Goal: Transaction & Acquisition: Purchase product/service

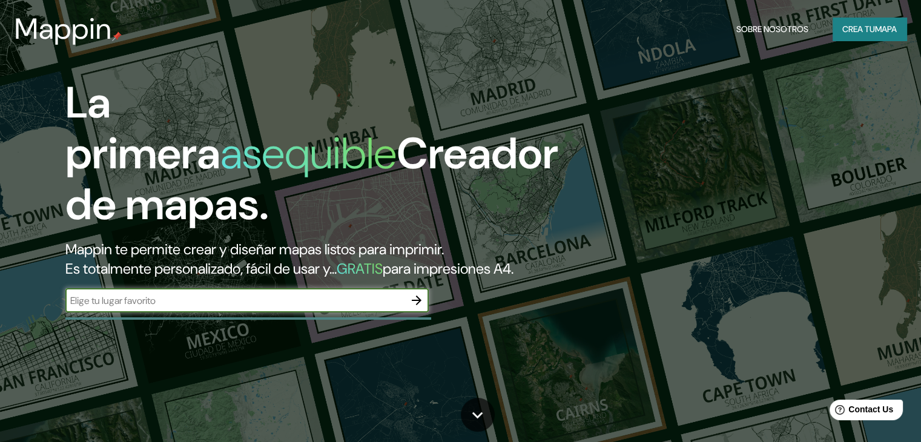
click at [236, 307] on input "text" at bounding box center [234, 301] width 339 height 14
type input "sapallanga"
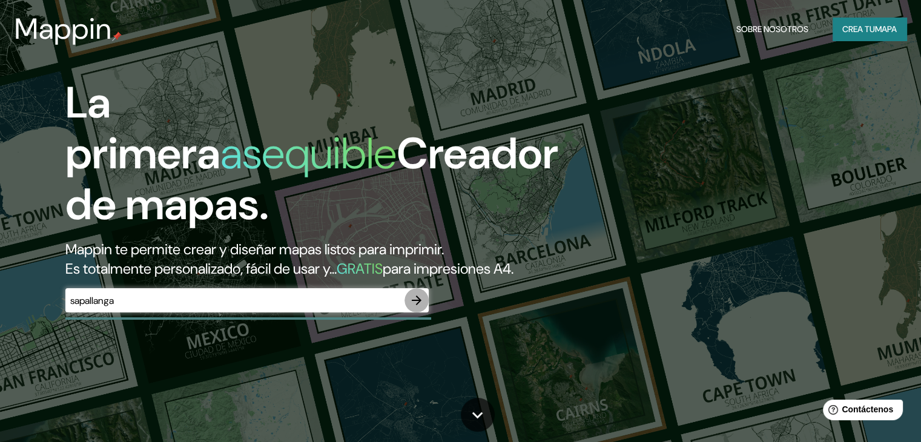
click at [414, 307] on icon "button" at bounding box center [416, 300] width 15 height 15
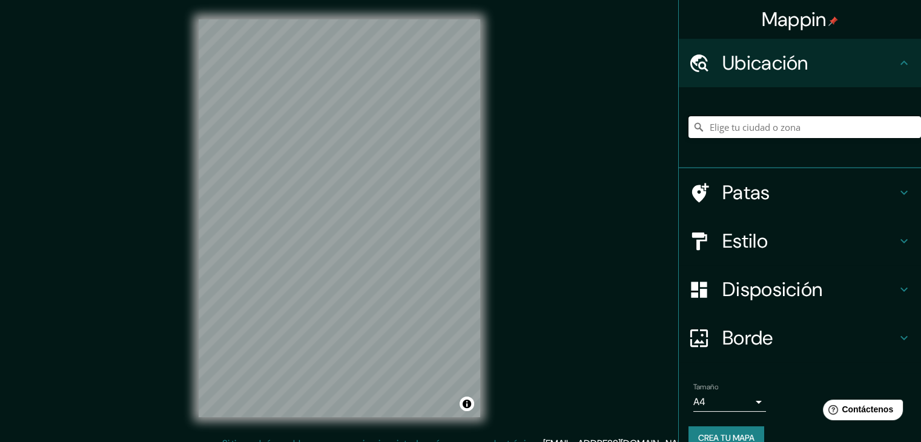
click at [749, 131] on input "Elige tu ciudad o zona" at bounding box center [804, 127] width 232 height 22
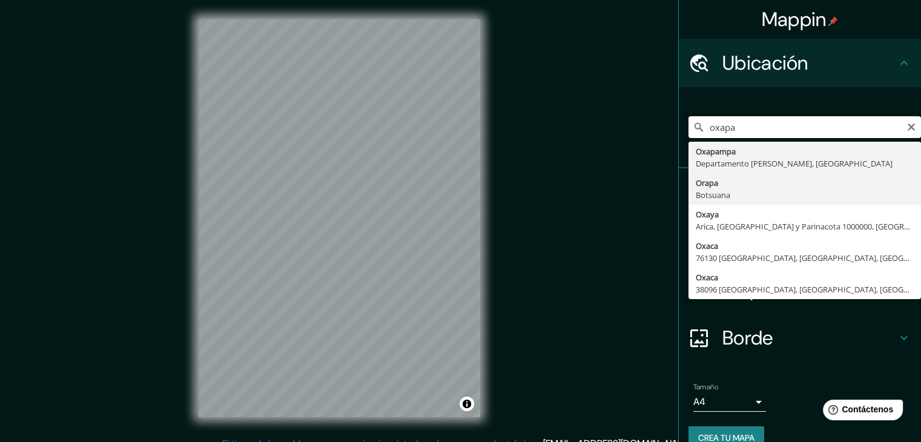
type input "Orapa, Botsuana"
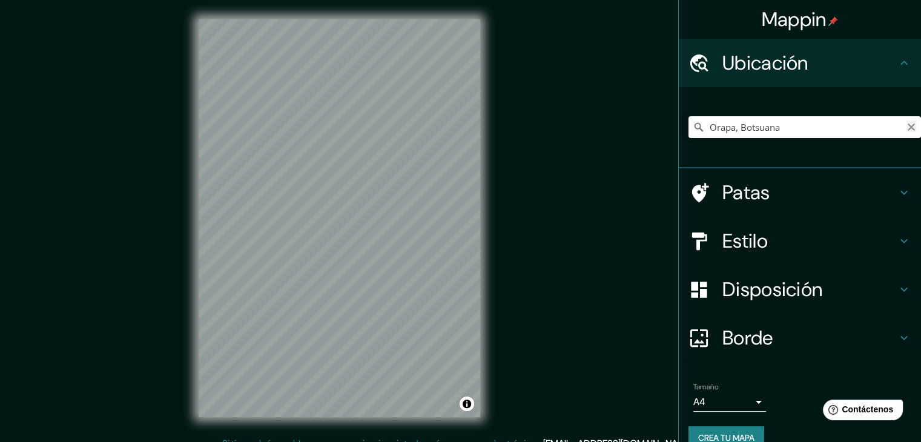
click at [907, 128] on icon "Claro" at bounding box center [910, 126] width 7 height 7
click at [827, 134] on input "Elige tu ciudad o zona" at bounding box center [804, 127] width 232 height 22
type input "Oxapampa, Departamento de Pasco, Perú"
click at [775, 250] on h4 "Estilo" at bounding box center [809, 241] width 174 height 24
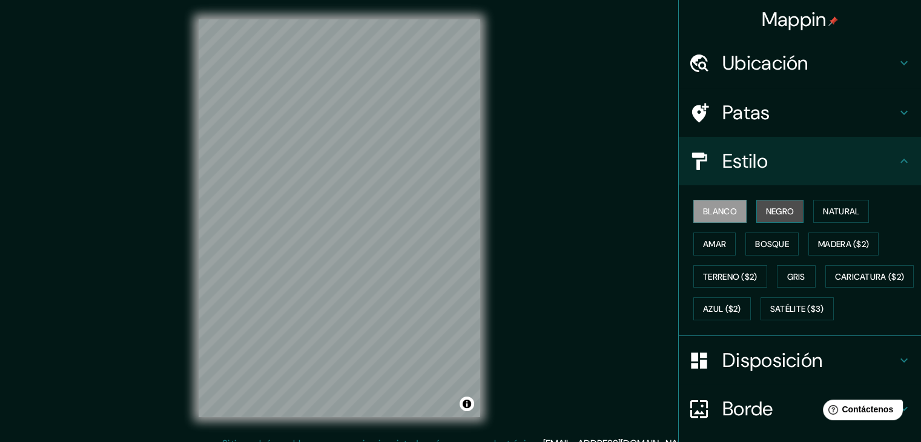
click at [781, 220] on button "Negro" at bounding box center [780, 211] width 48 height 23
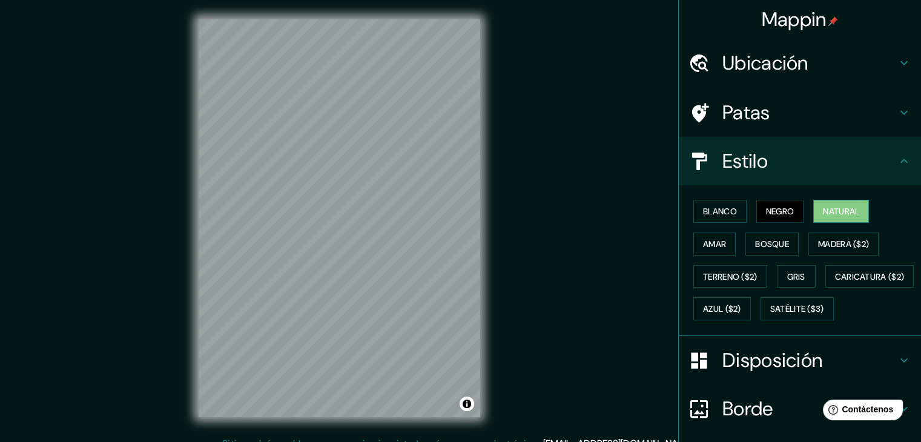
click at [822, 218] on font "Natural" at bounding box center [840, 211] width 36 height 16
click at [714, 242] on font "Amar" at bounding box center [714, 243] width 23 height 11
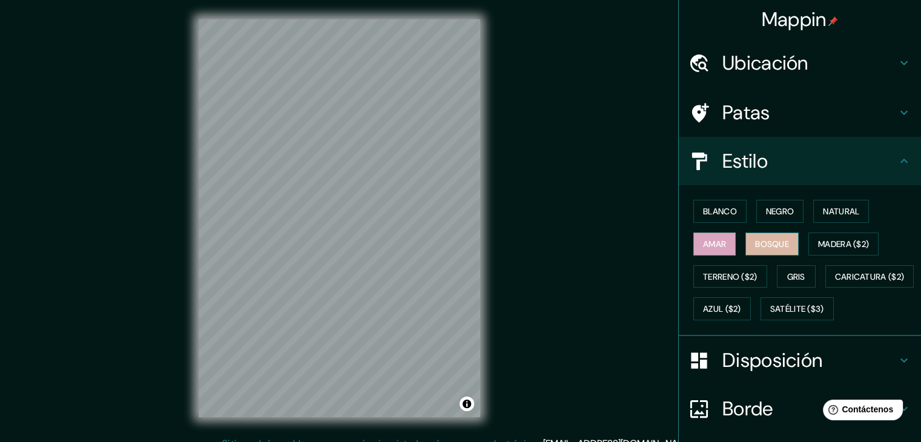
click at [771, 245] on font "Bosque" at bounding box center [772, 243] width 34 height 11
click at [799, 283] on button "Gris" at bounding box center [795, 276] width 39 height 23
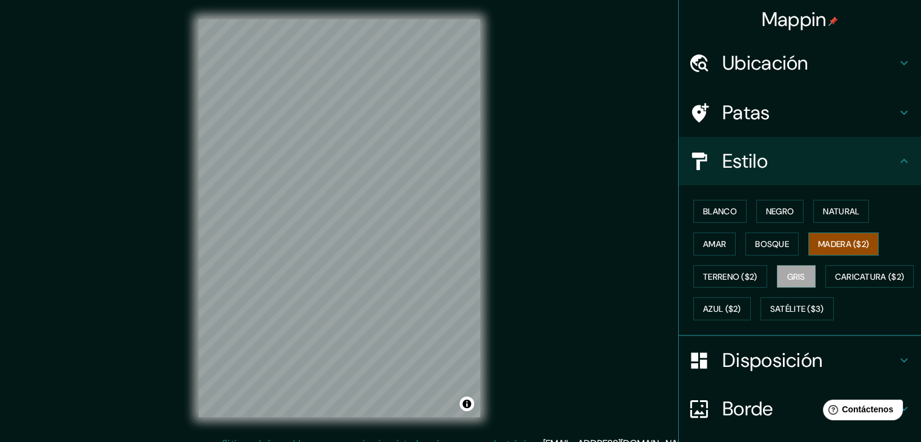
click at [818, 249] on font "Madera ($2)" at bounding box center [843, 244] width 51 height 16
click at [749, 284] on button "Terreno ($2)" at bounding box center [730, 276] width 74 height 23
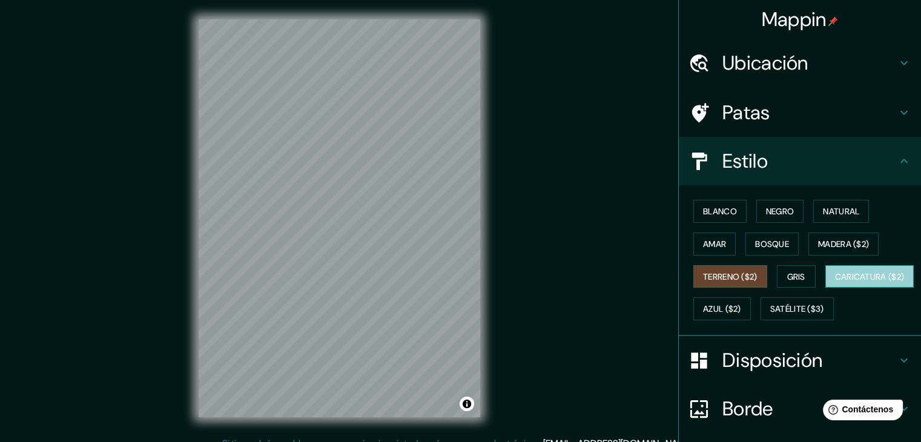
click at [825, 288] on button "Caricatura ($2)" at bounding box center [869, 276] width 89 height 23
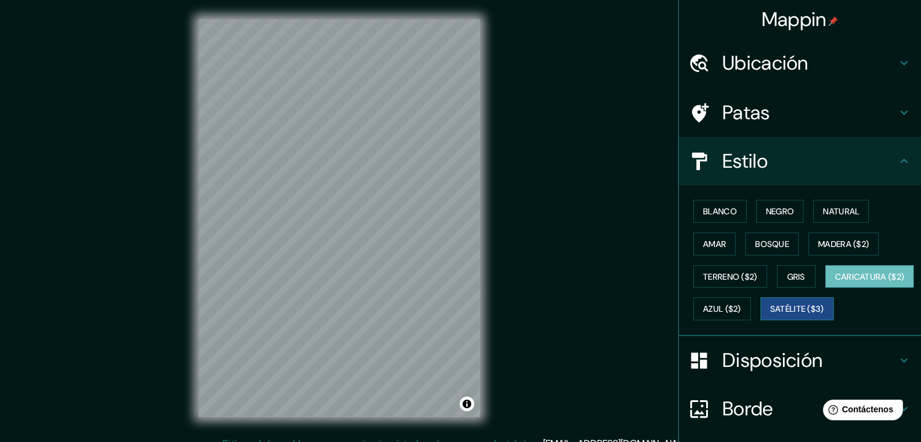
click at [760, 320] on button "Satélite ($3)" at bounding box center [796, 308] width 73 height 23
click at [703, 243] on font "Amar" at bounding box center [714, 243] width 23 height 11
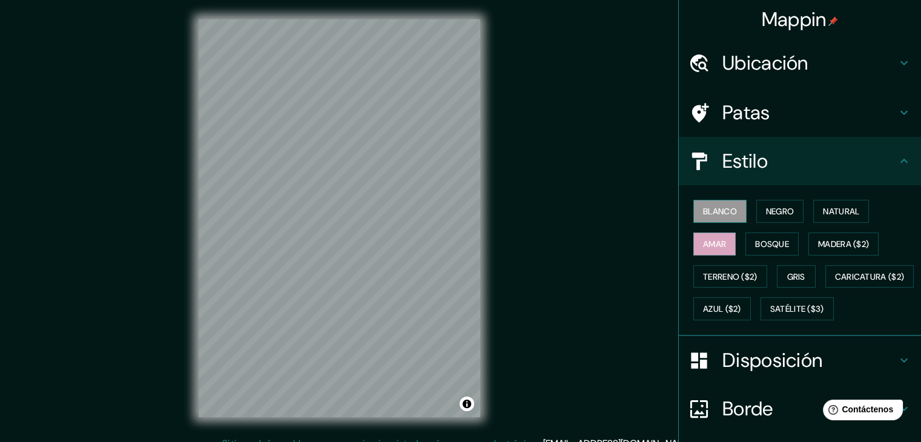
click at [716, 206] on font "Blanco" at bounding box center [720, 211] width 34 height 11
click at [750, 315] on button "Azul ($2)" at bounding box center [721, 308] width 57 height 23
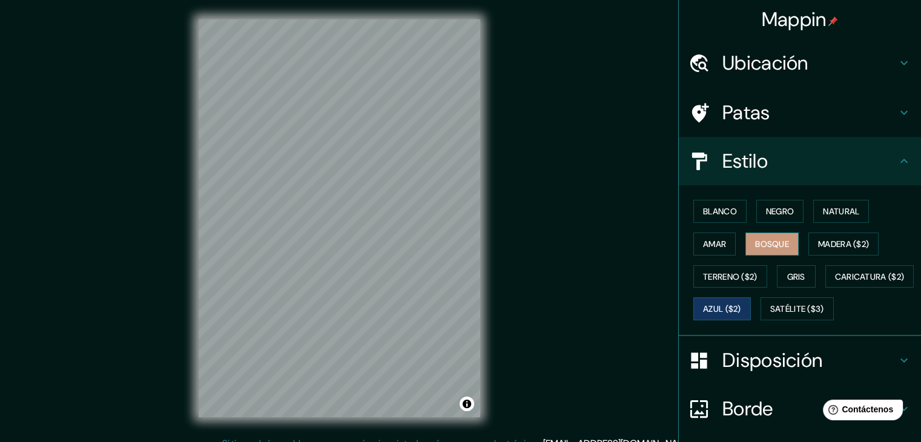
click at [758, 248] on font "Bosque" at bounding box center [772, 243] width 34 height 11
click at [766, 216] on font "Negro" at bounding box center [780, 211] width 28 height 11
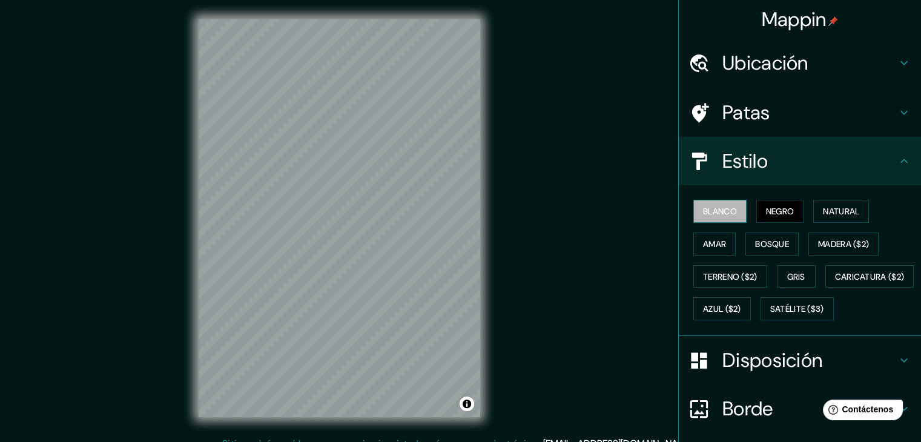
click at [715, 213] on font "Blanco" at bounding box center [720, 211] width 34 height 11
click at [787, 272] on font "Gris" at bounding box center [796, 276] width 18 height 11
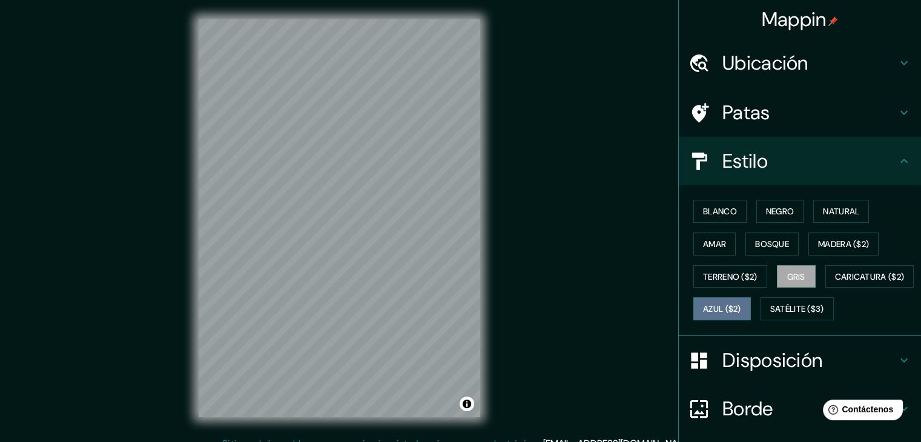
click at [741, 301] on font "Azul ($2)" at bounding box center [722, 309] width 38 height 16
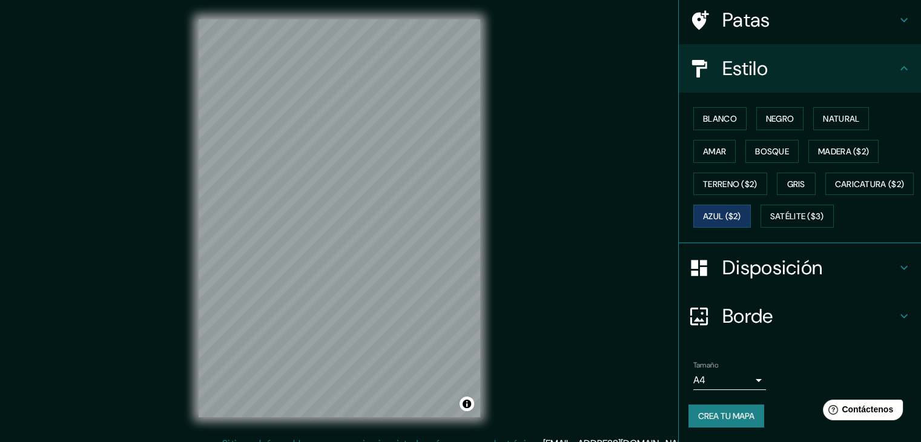
click at [743, 420] on font "Crea tu mapa" at bounding box center [726, 415] width 56 height 11
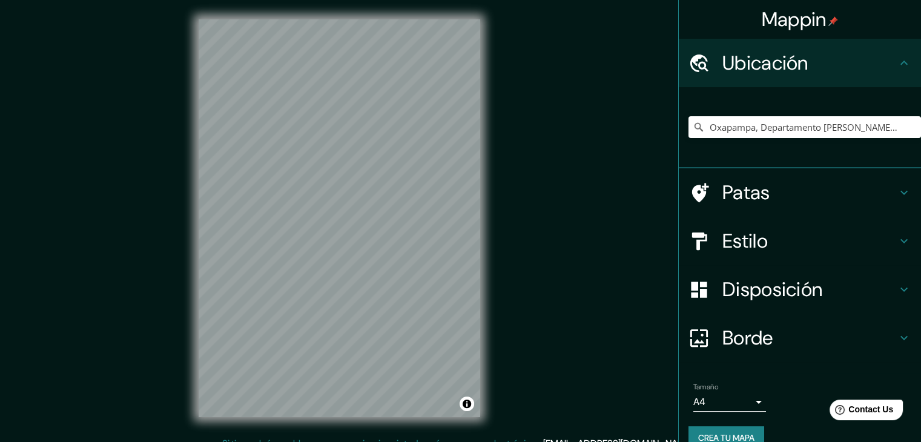
click at [692, 131] on icon at bounding box center [698, 127] width 12 height 12
click at [882, 131] on input "Oxapampa, Departamento [PERSON_NAME], [GEOGRAPHIC_DATA]" at bounding box center [804, 127] width 232 height 22
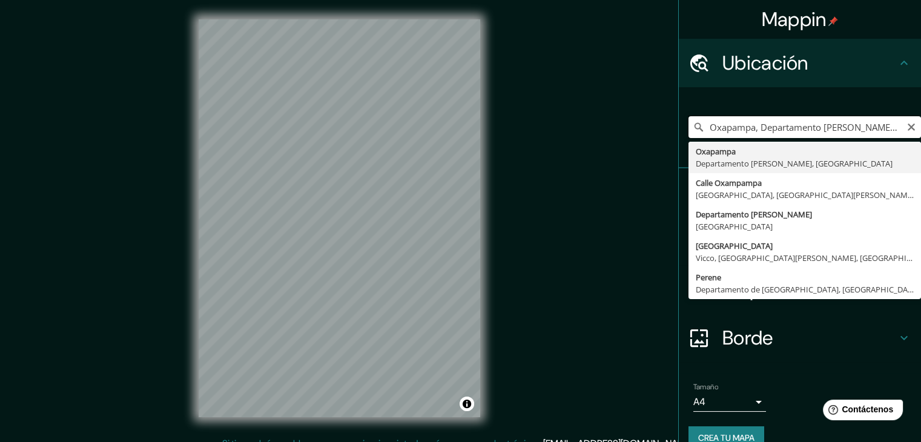
type input "Oxapampa, Departamento [PERSON_NAME], [GEOGRAPHIC_DATA]"
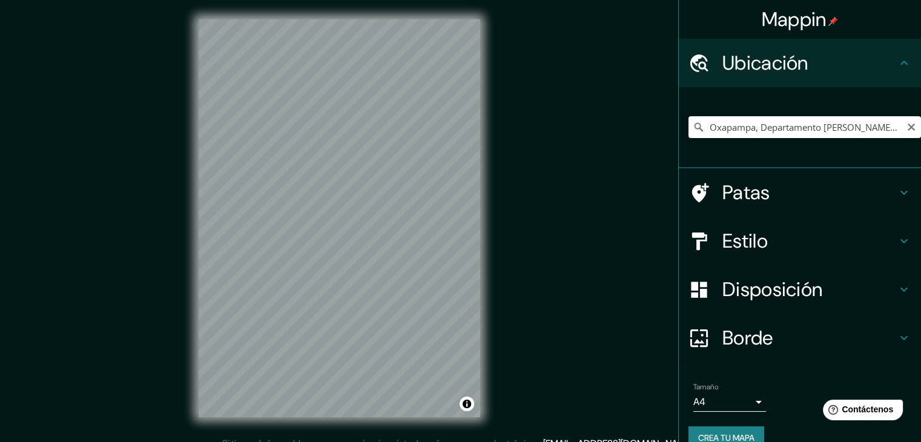
click at [776, 232] on h4 "Estilo" at bounding box center [809, 241] width 174 height 24
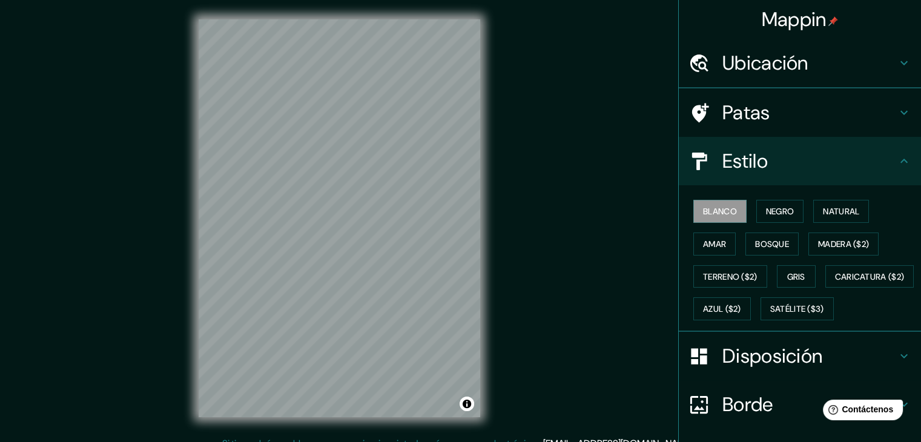
click at [775, 202] on div "Blanco Negro Natural Amar Bosque Madera ($2) Terreno ($2) Gris Caricatura ($2) …" at bounding box center [804, 260] width 232 height 130
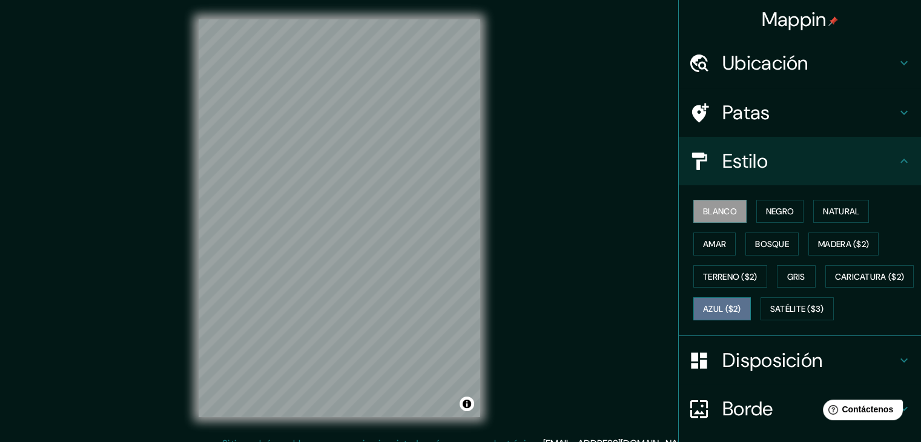
click at [741, 305] on font "Azul ($2)" at bounding box center [722, 309] width 38 height 11
click at [566, 234] on div "Mappin Ubicación Oxapampa, Departamento de Pasco, Perú Patas Estilo Blanco Negr…" at bounding box center [460, 228] width 921 height 456
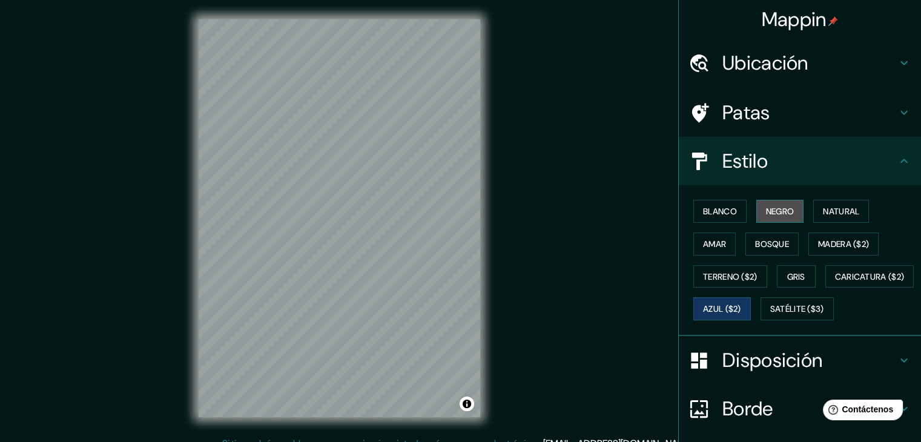
click at [775, 216] on font "Negro" at bounding box center [780, 211] width 28 height 11
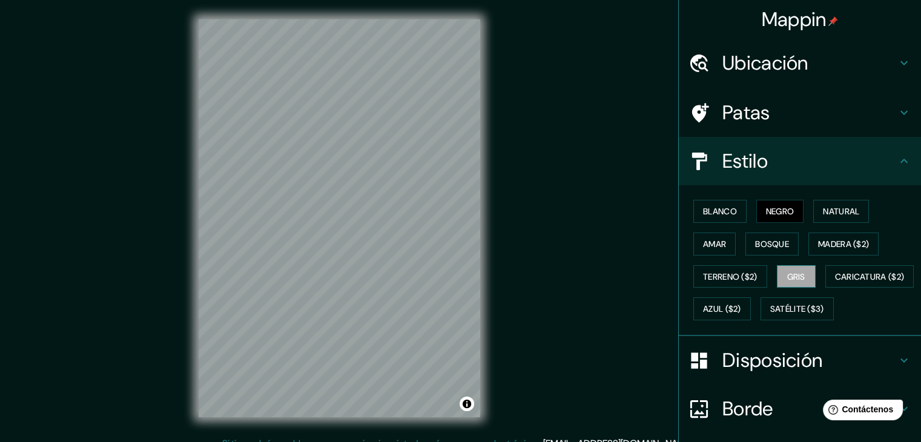
click at [798, 276] on font "Gris" at bounding box center [796, 276] width 18 height 11
click at [741, 306] on font "Azul ($2)" at bounding box center [722, 309] width 38 height 11
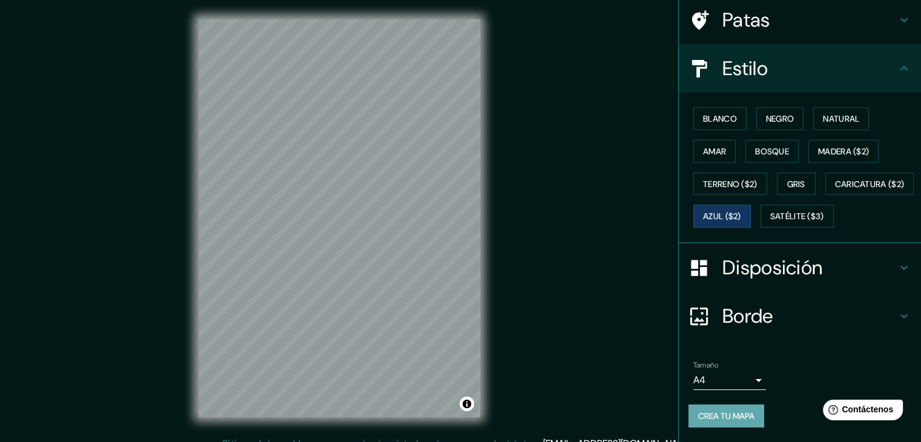
click at [745, 410] on font "Crea tu mapa" at bounding box center [726, 416] width 56 height 16
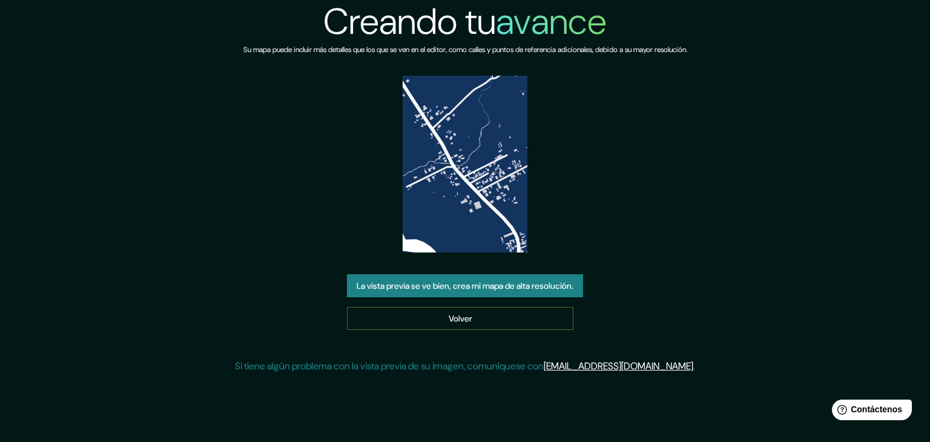
click at [467, 318] on font "Volver" at bounding box center [460, 318] width 24 height 11
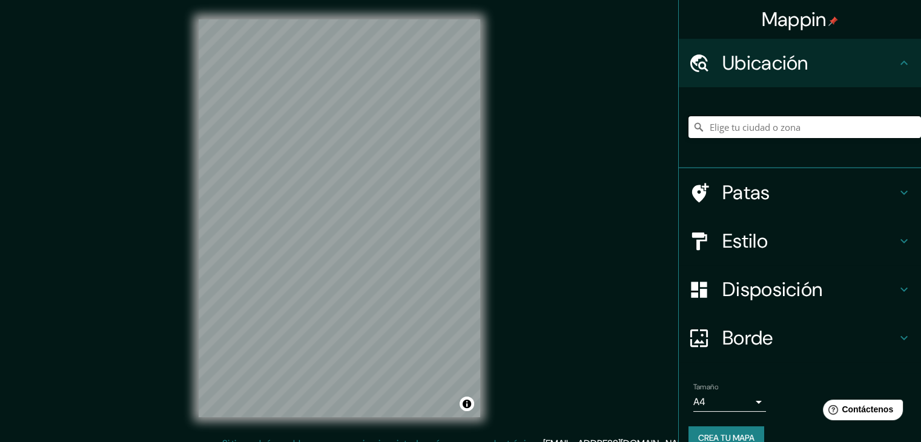
click at [807, 136] on input "Elige tu ciudad o zona" at bounding box center [804, 127] width 232 height 22
click at [789, 128] on input "Elige tu ciudad o zona" at bounding box center [804, 127] width 232 height 22
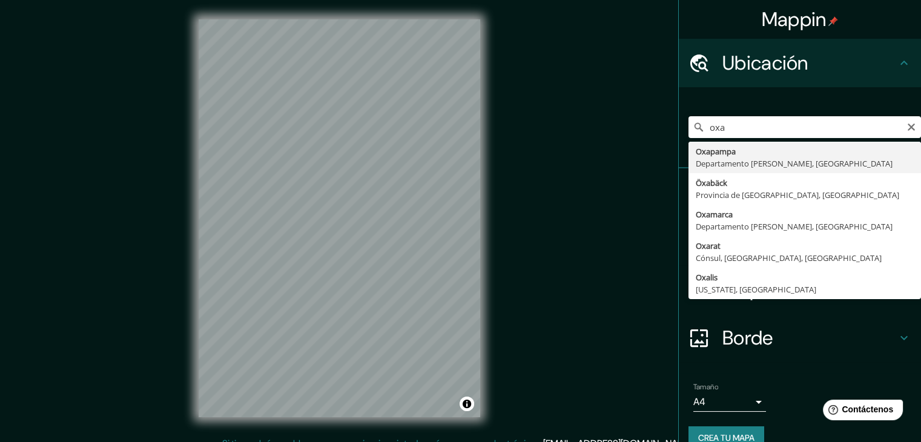
type input "Oxapampa, Departamento [PERSON_NAME], [GEOGRAPHIC_DATA]"
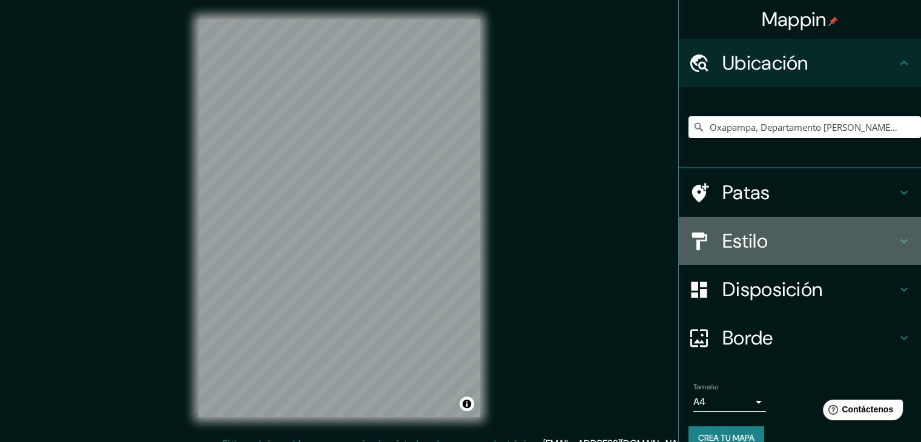
click at [777, 252] on div "Estilo" at bounding box center [799, 241] width 242 height 48
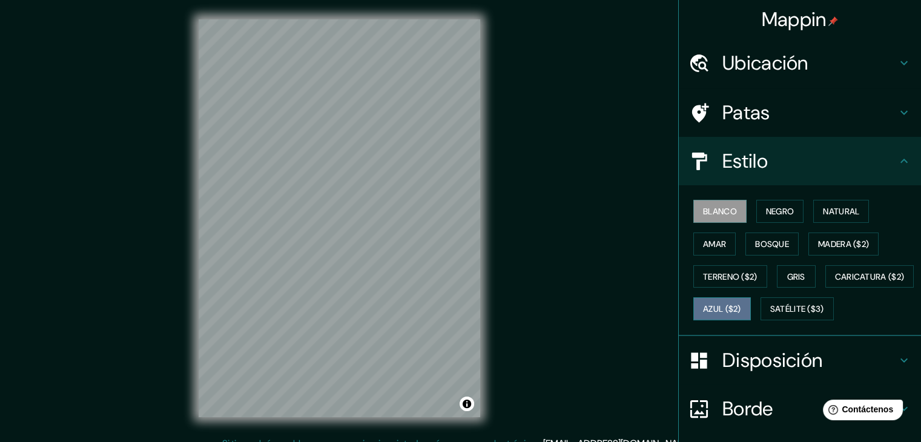
click at [750, 297] on button "Azul ($2)" at bounding box center [721, 308] width 57 height 23
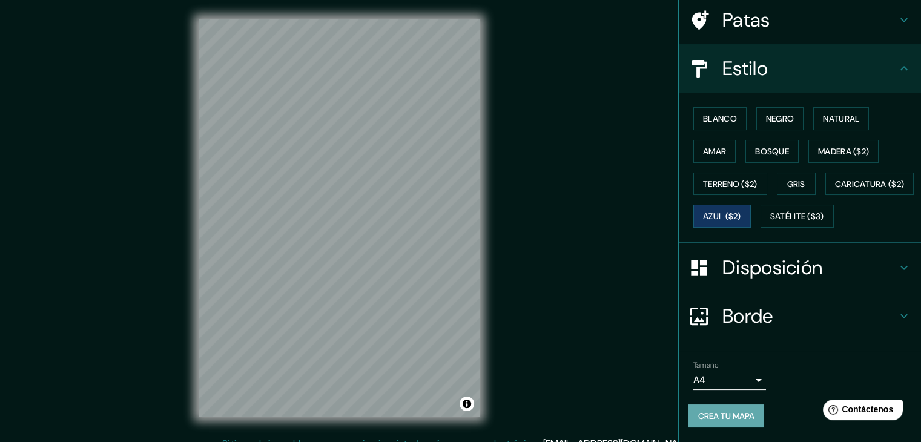
click at [735, 418] on font "Crea tu mapa" at bounding box center [726, 415] width 56 height 11
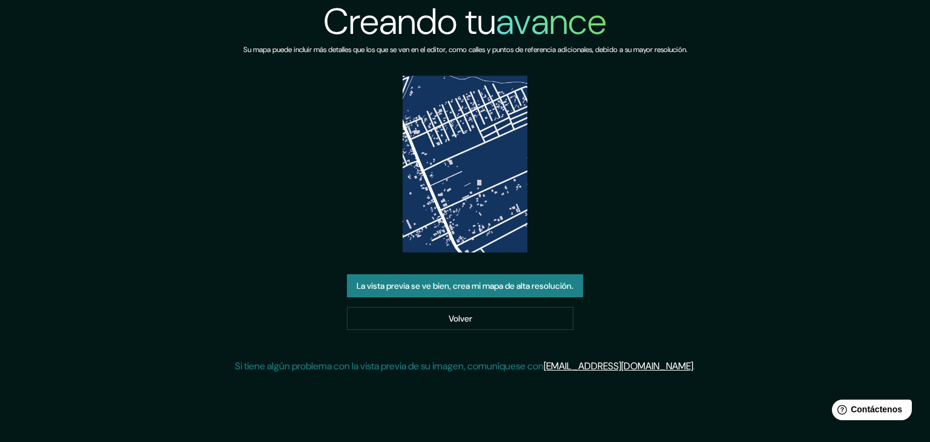
drag, startPoint x: 517, startPoint y: 324, endPoint x: 652, endPoint y: 298, distance: 136.9
click at [517, 324] on link "Volver" at bounding box center [460, 318] width 226 height 23
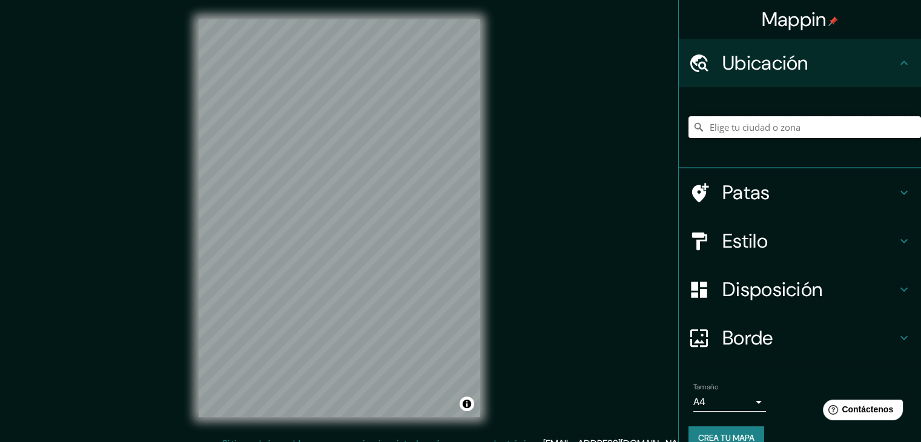
click at [792, 123] on input "Elige tu ciudad o zona" at bounding box center [804, 127] width 232 height 22
type input "Oxapampa, Departamento de Pasco, Perú"
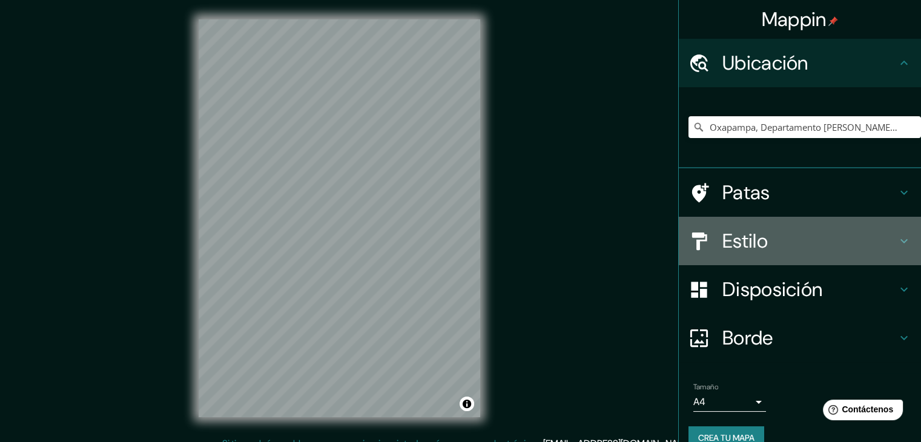
click at [765, 252] on h4 "Estilo" at bounding box center [809, 241] width 174 height 24
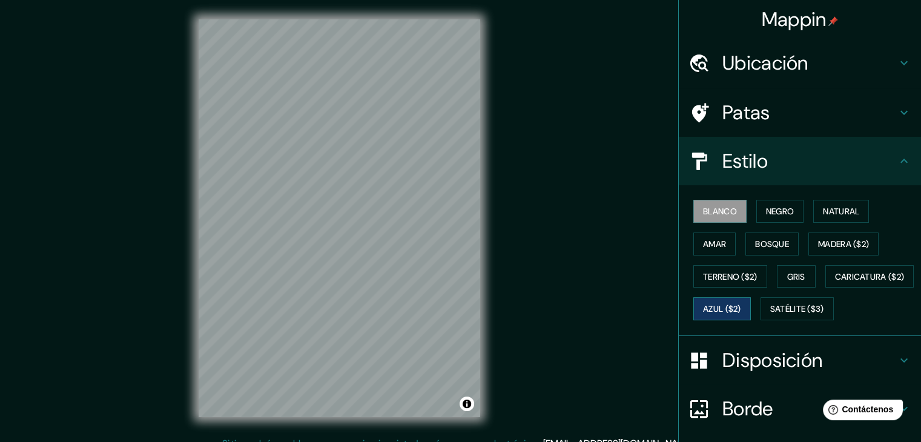
click at [741, 313] on font "Azul ($2)" at bounding box center [722, 309] width 38 height 16
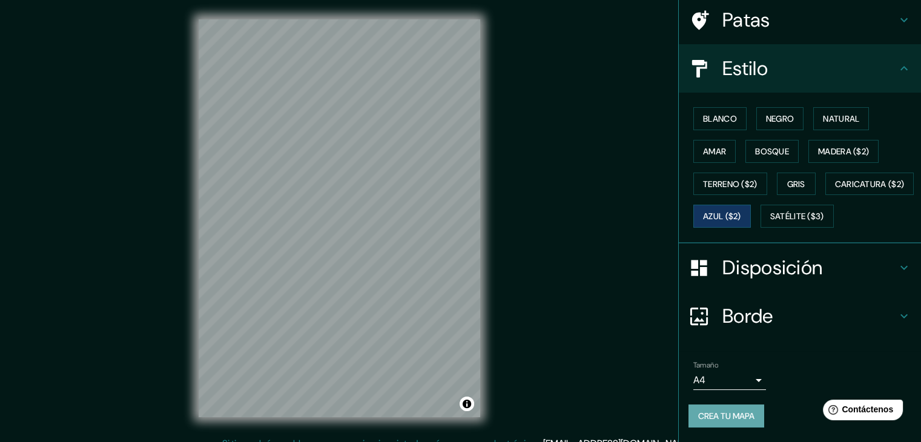
click at [731, 418] on font "Crea tu mapa" at bounding box center [726, 415] width 56 height 11
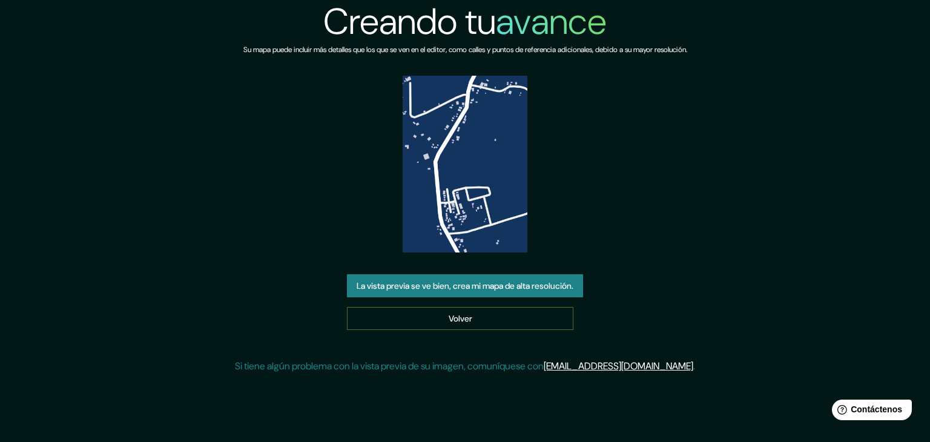
click at [457, 320] on font "Volver" at bounding box center [460, 318] width 24 height 11
